Goal: Check status: Check status

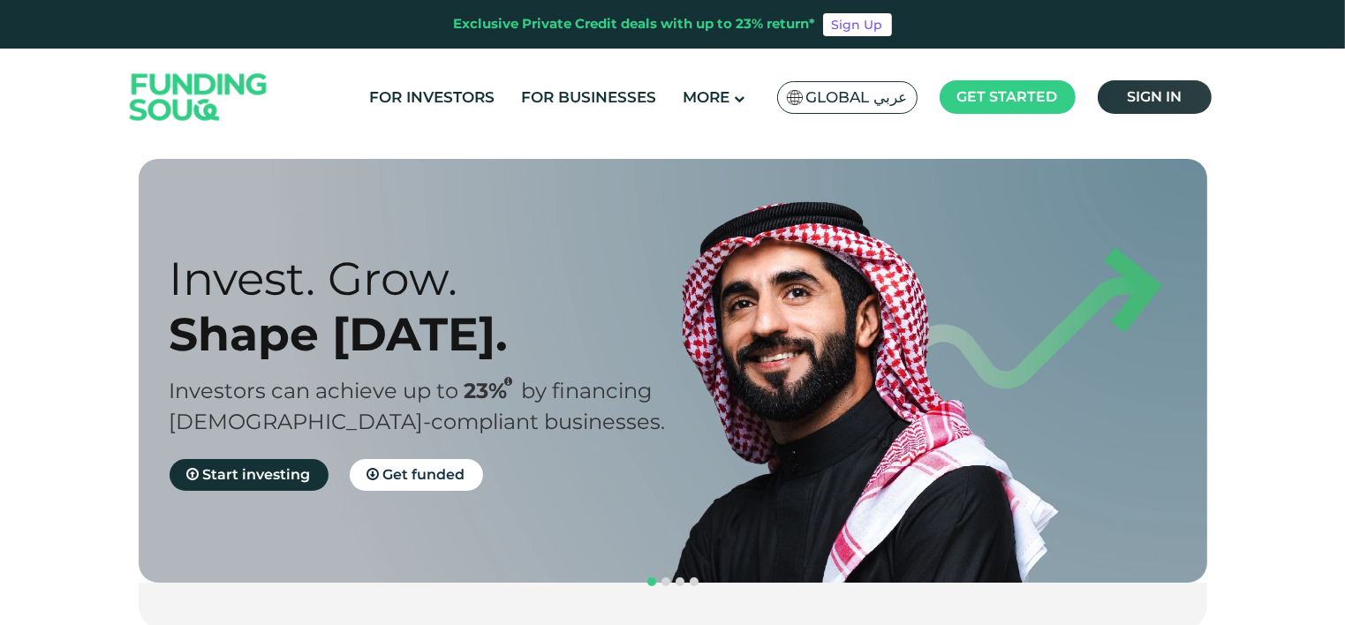
click at [1129, 101] on span "Sign in" at bounding box center [1153, 96] width 55 height 17
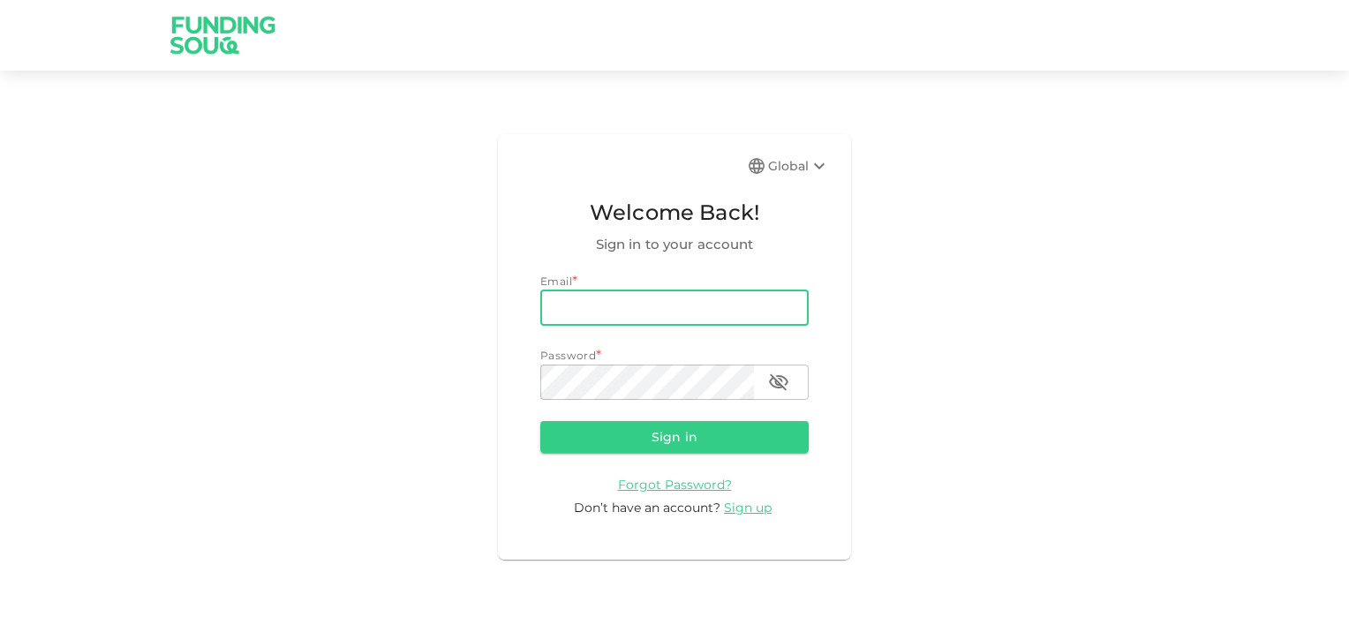
click at [641, 316] on input "email" at bounding box center [674, 307] width 268 height 35
type input "[EMAIL_ADDRESS][DOMAIN_NAME]"
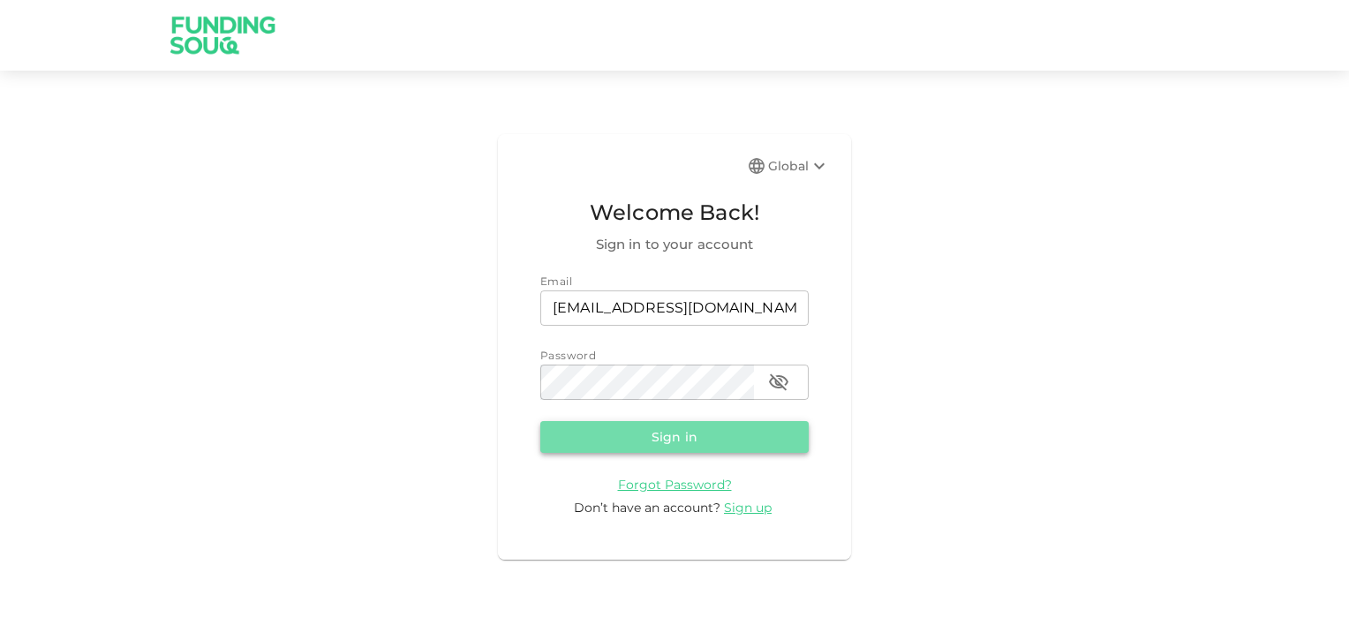
click at [667, 452] on button "Sign in" at bounding box center [674, 437] width 268 height 32
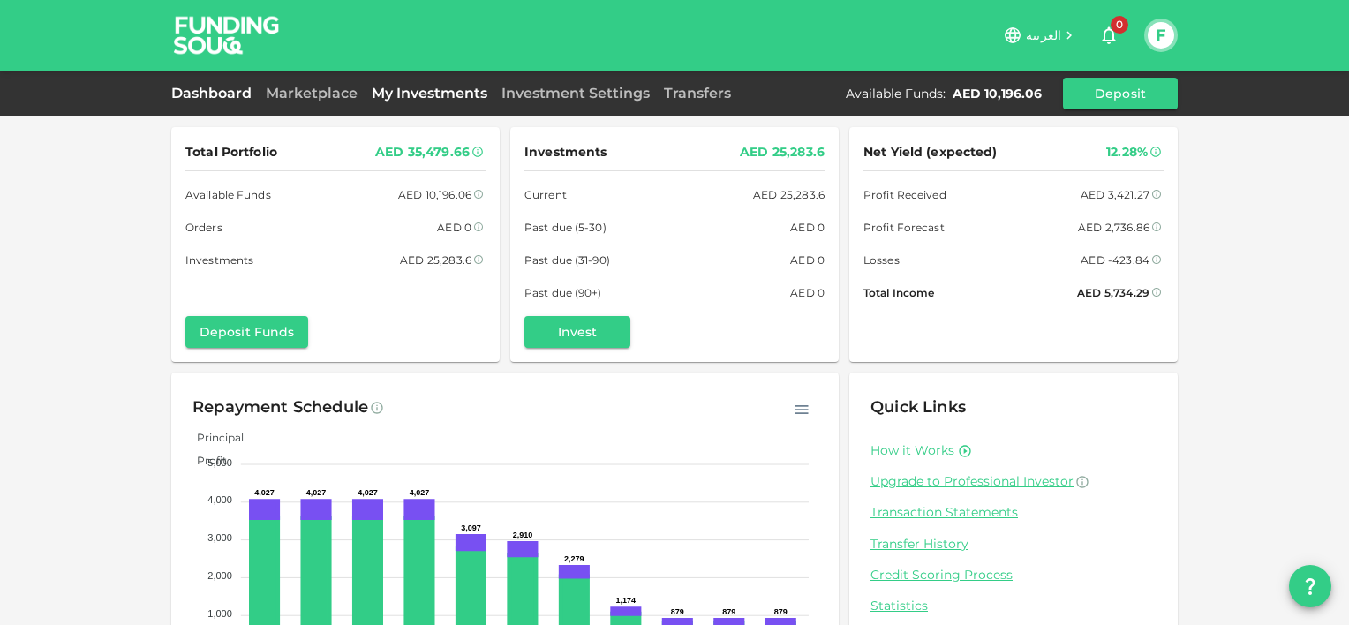
click at [431, 92] on link "My Investments" at bounding box center [430, 93] width 130 height 17
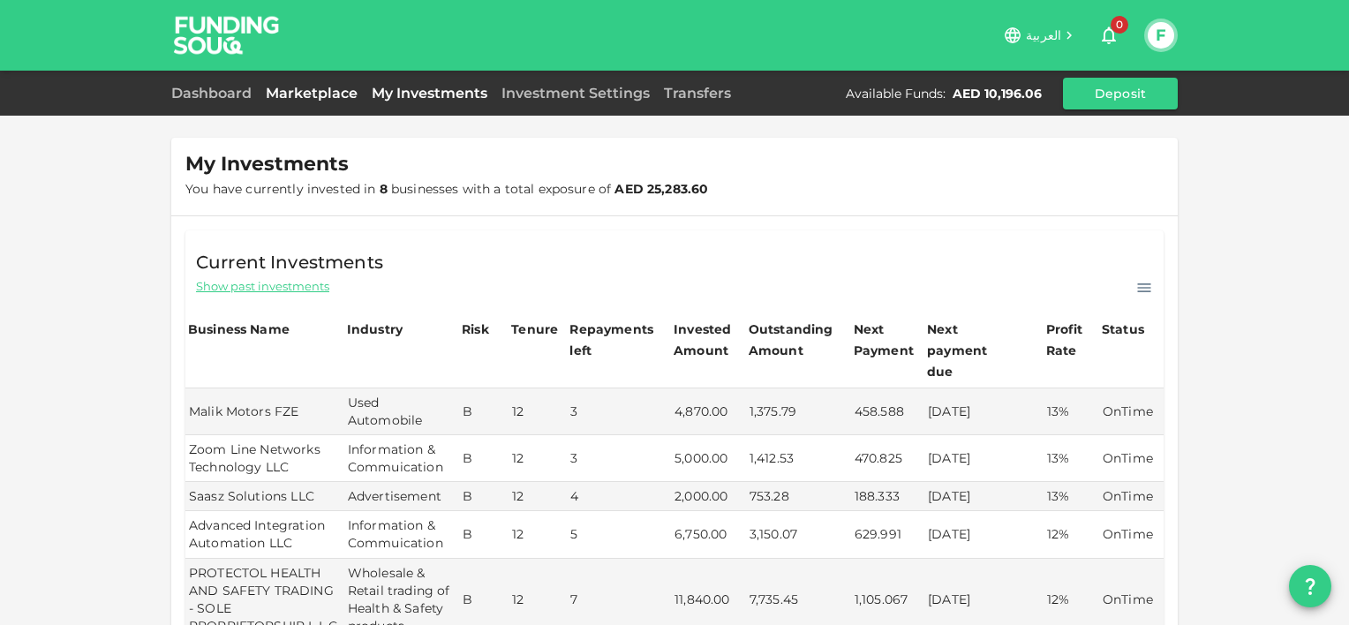
click at [330, 99] on link "Marketplace" at bounding box center [312, 93] width 106 height 17
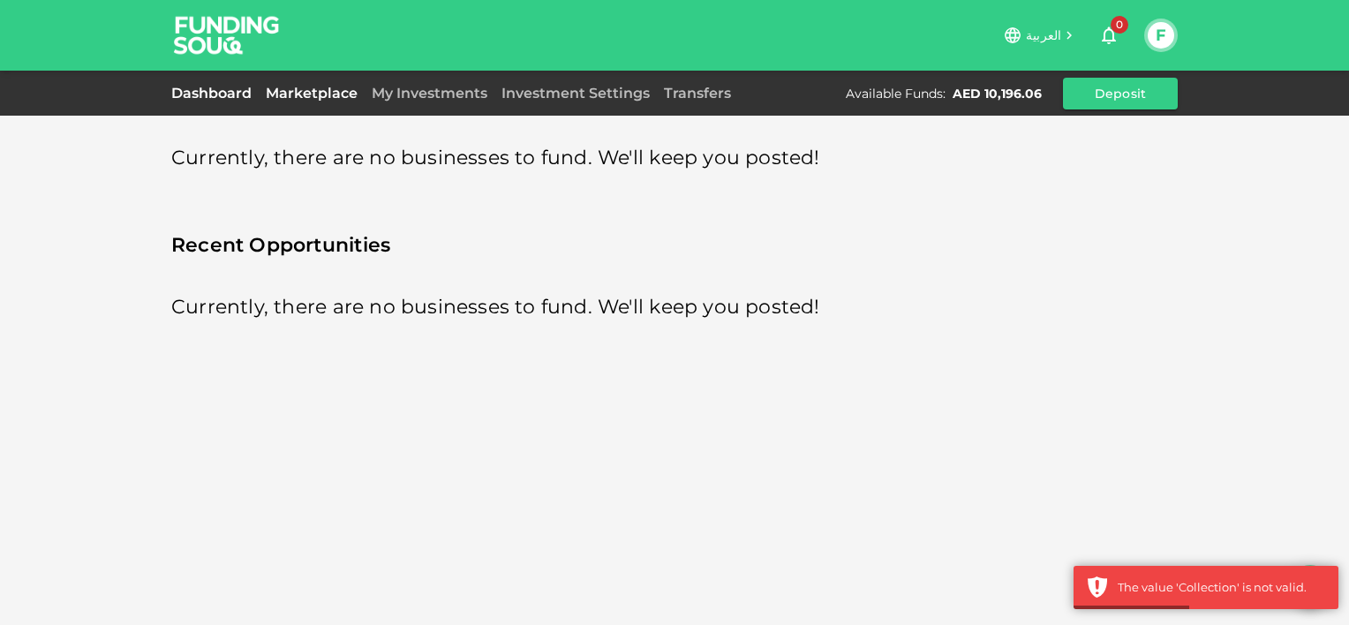
click at [228, 91] on link "Dashboard" at bounding box center [214, 93] width 87 height 17
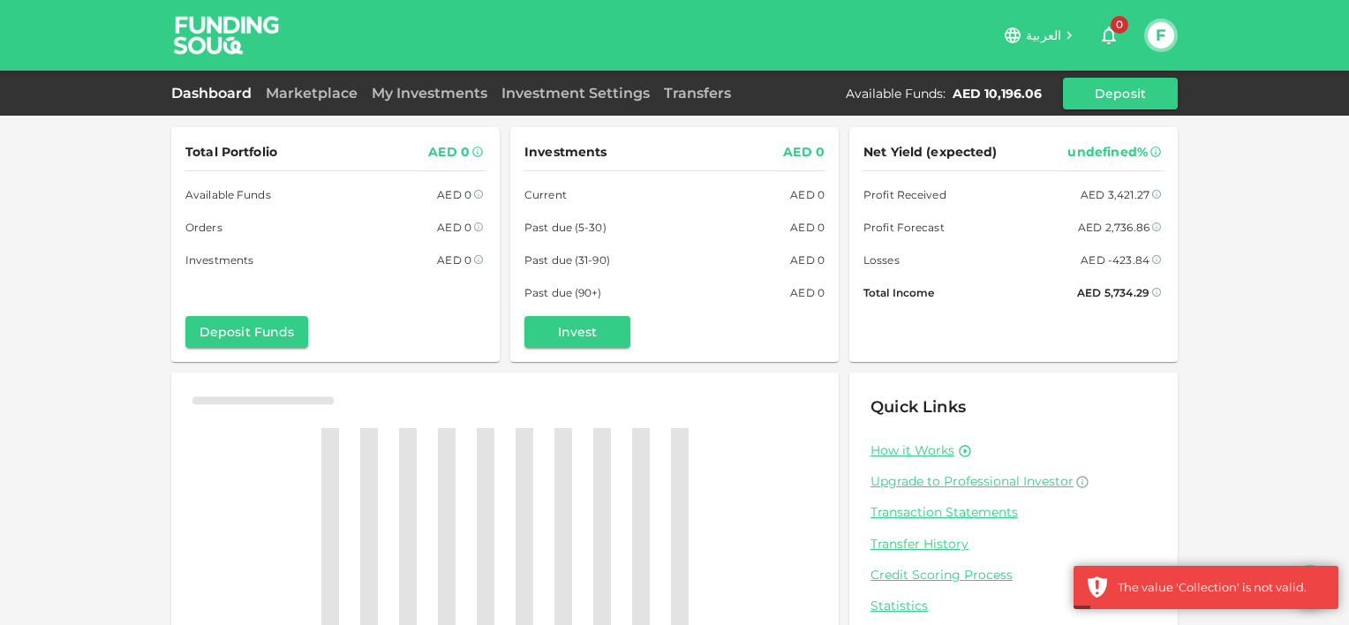
scroll to position [83, 0]
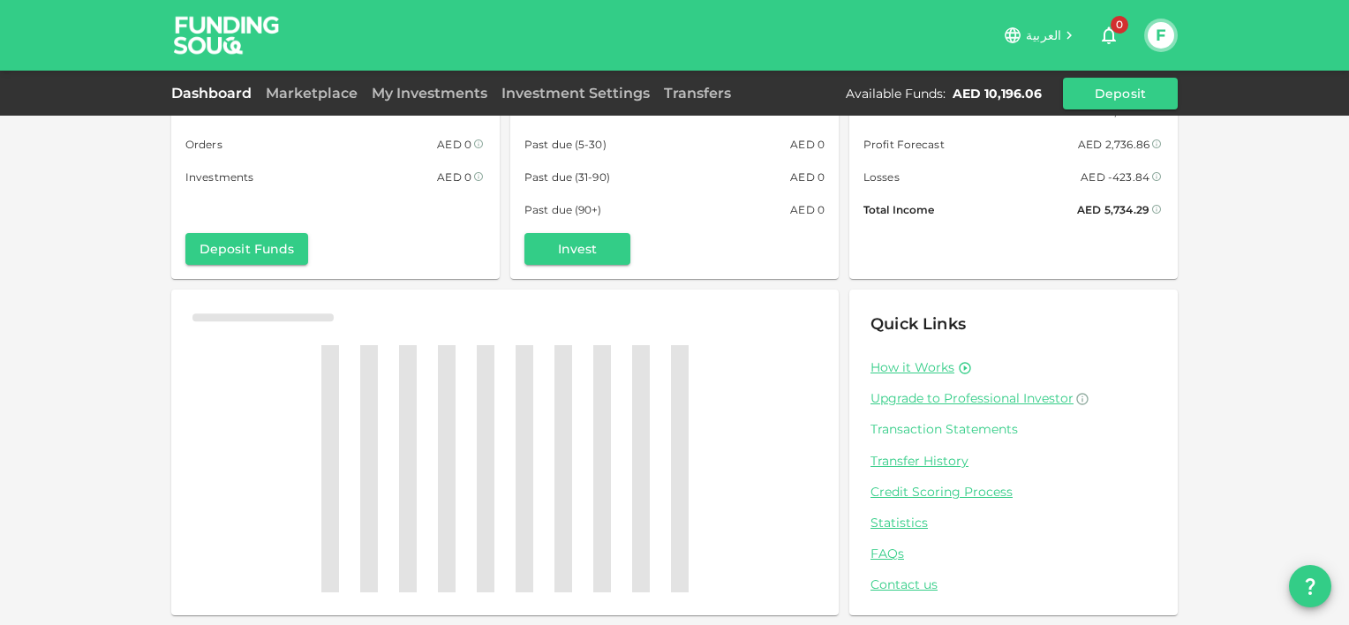
click at [963, 429] on link "Transaction Statements" at bounding box center [1013, 429] width 286 height 17
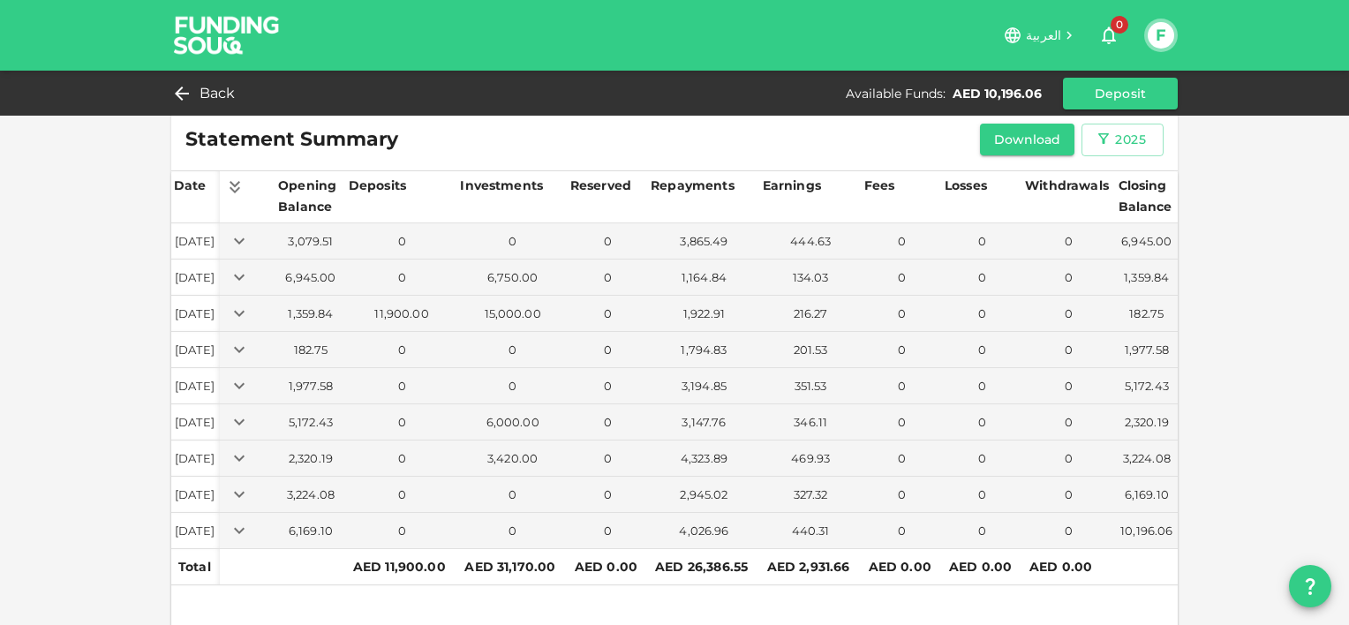
scroll to position [35, 0]
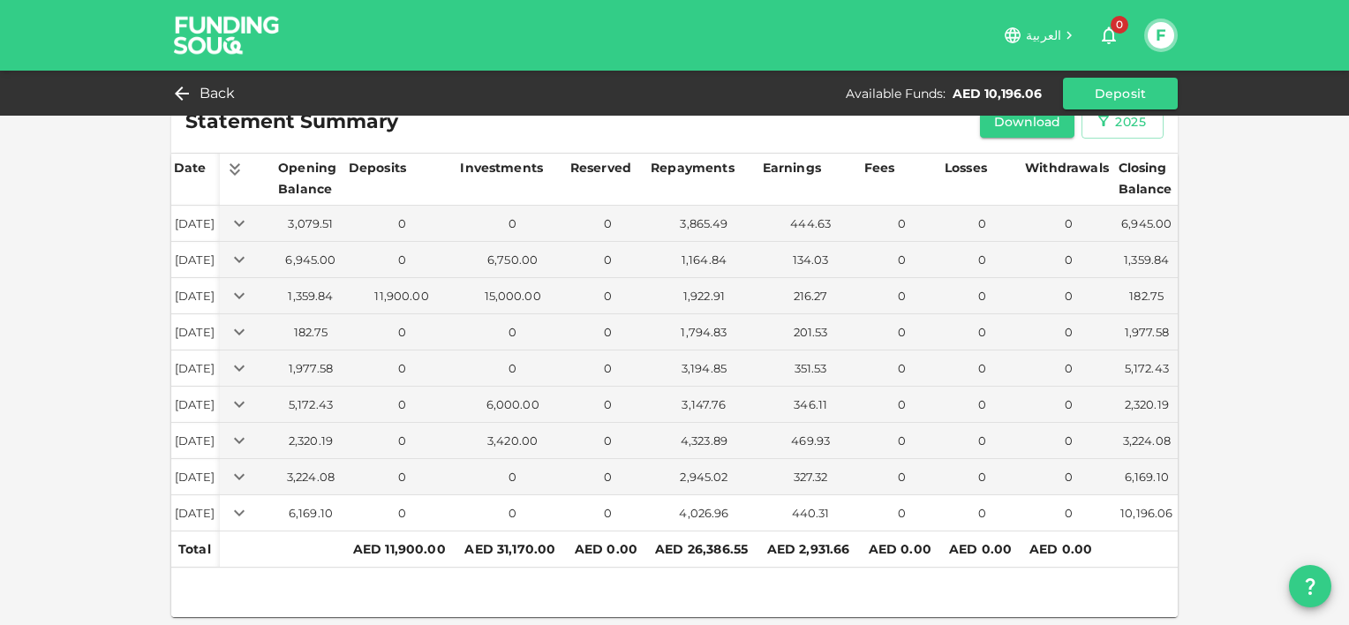
click at [250, 514] on icon "Expand" at bounding box center [239, 512] width 21 height 21
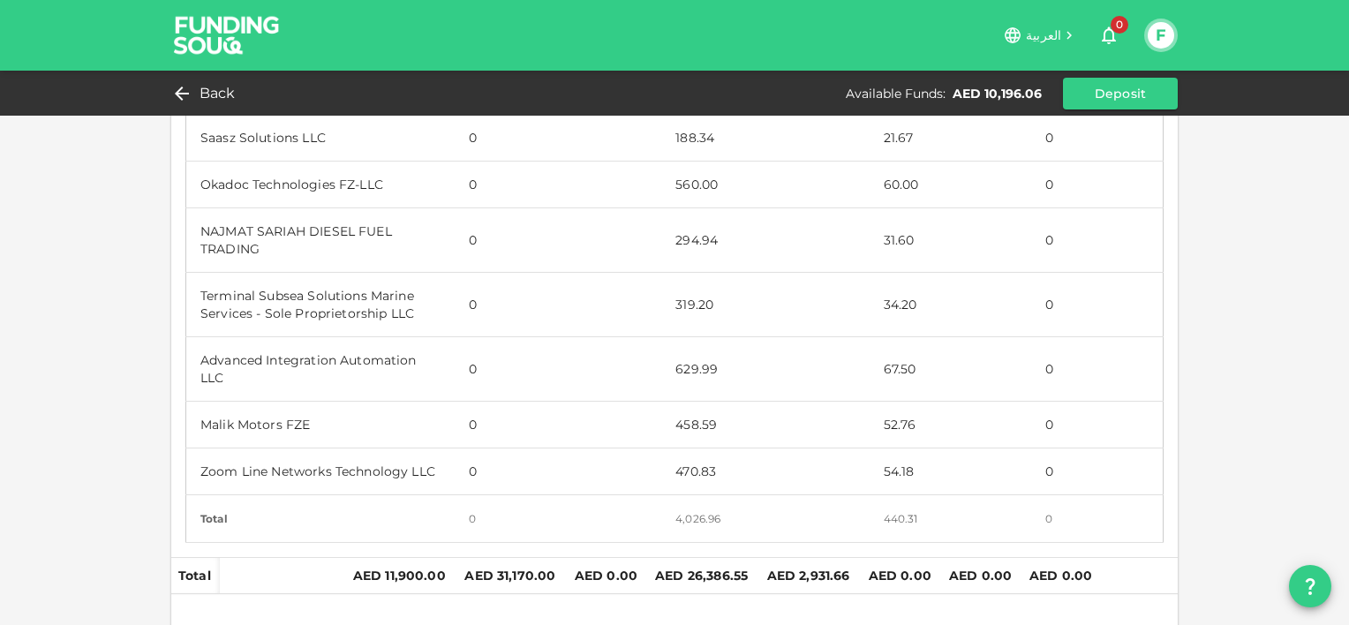
scroll to position [94, 0]
